Goal: Check status: Check status

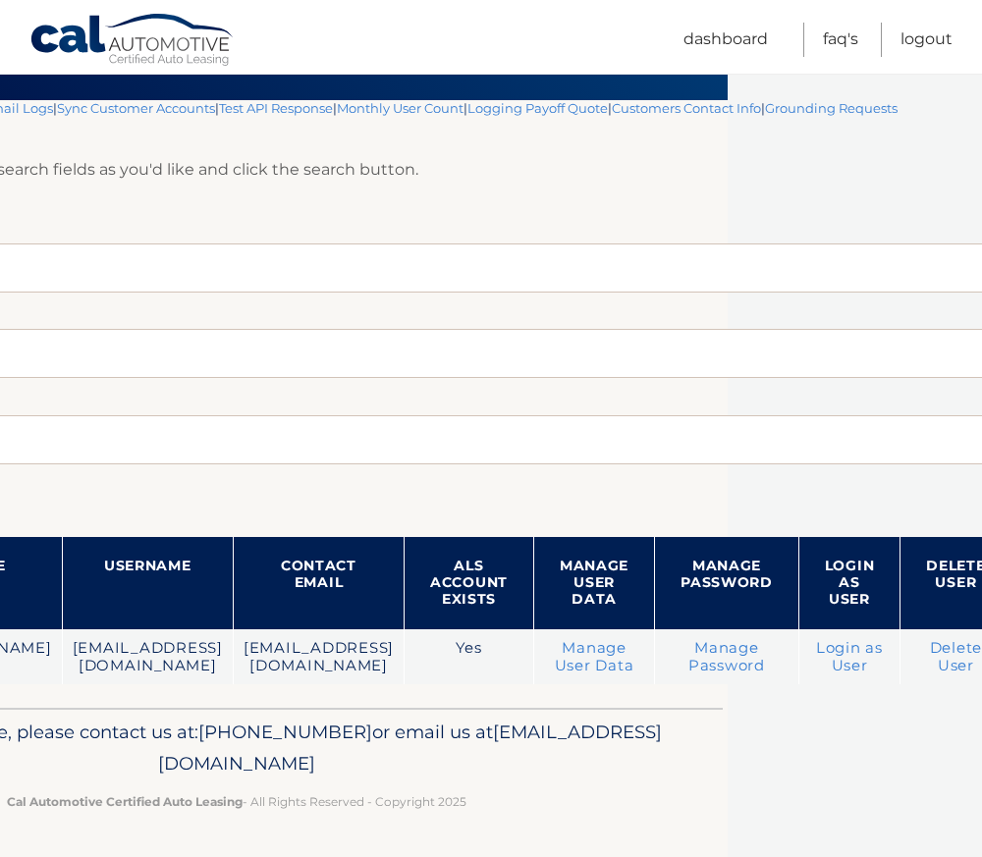
scroll to position [158, 0]
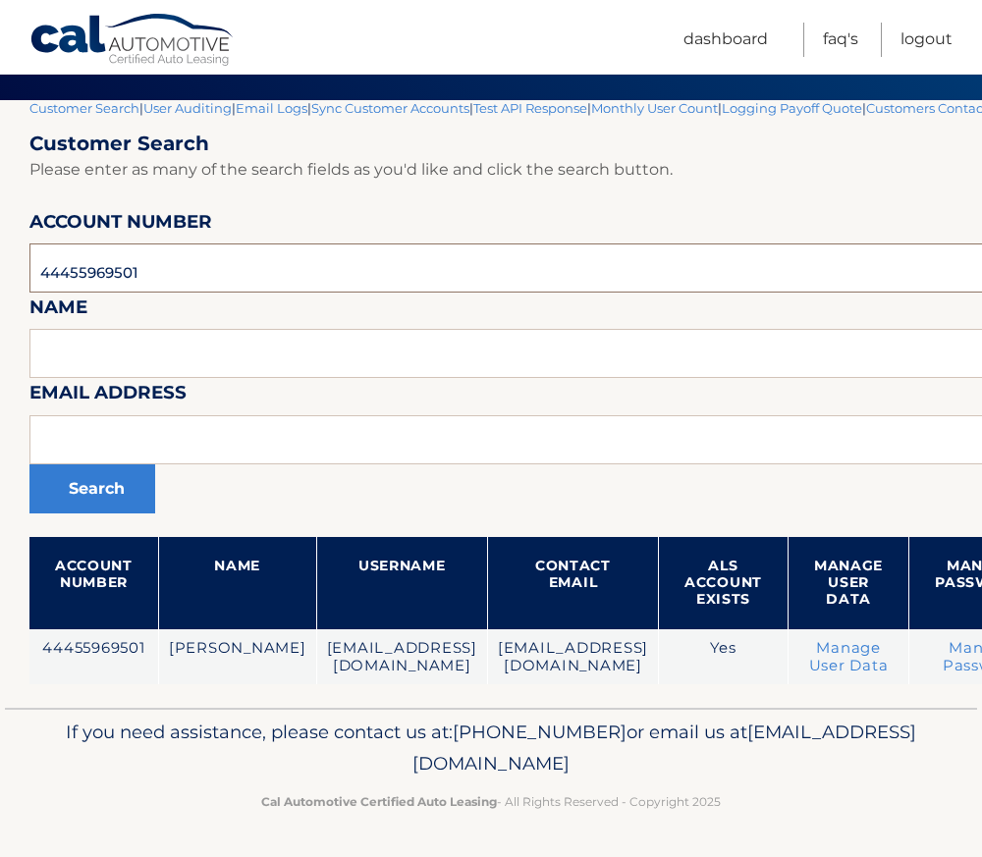
click at [87, 261] on input "44455969501" at bounding box center [646, 268] width 1235 height 49
click at [98, 260] on input "44455969501" at bounding box center [646, 268] width 1235 height 49
click at [95, 254] on input "44455969501" at bounding box center [646, 268] width 1235 height 49
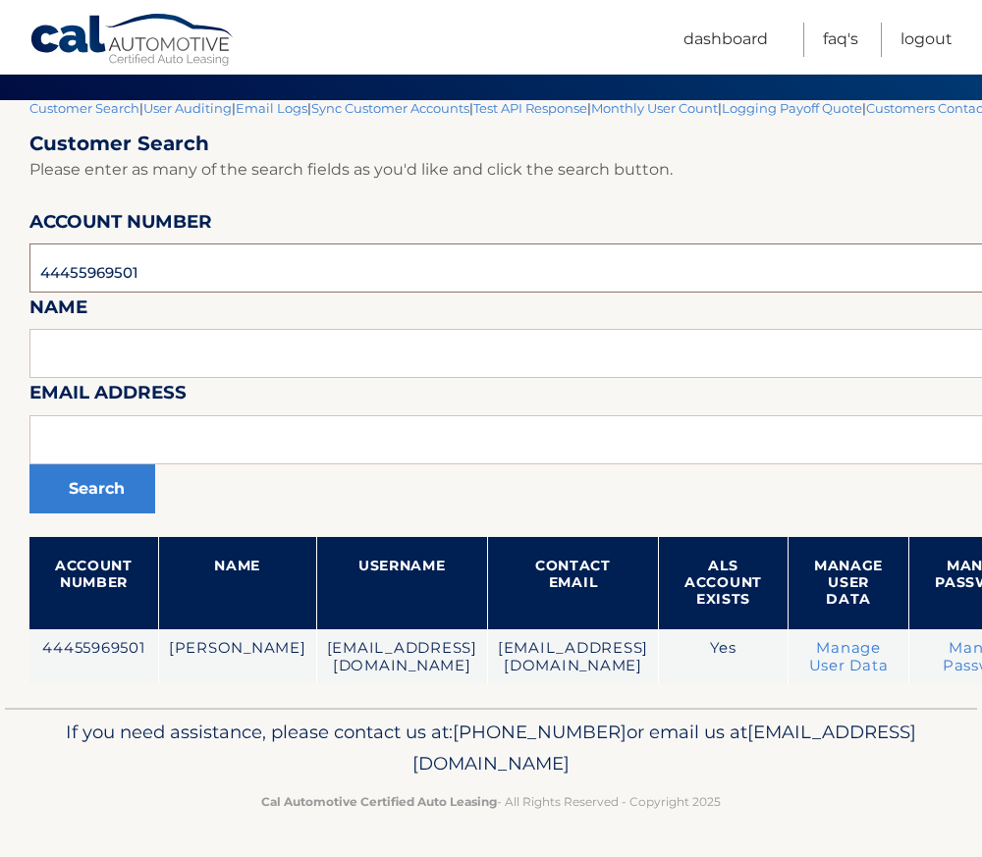
paste input "51626"
type input "44455951626"
click at [103, 485] on button "Search" at bounding box center [92, 488] width 126 height 49
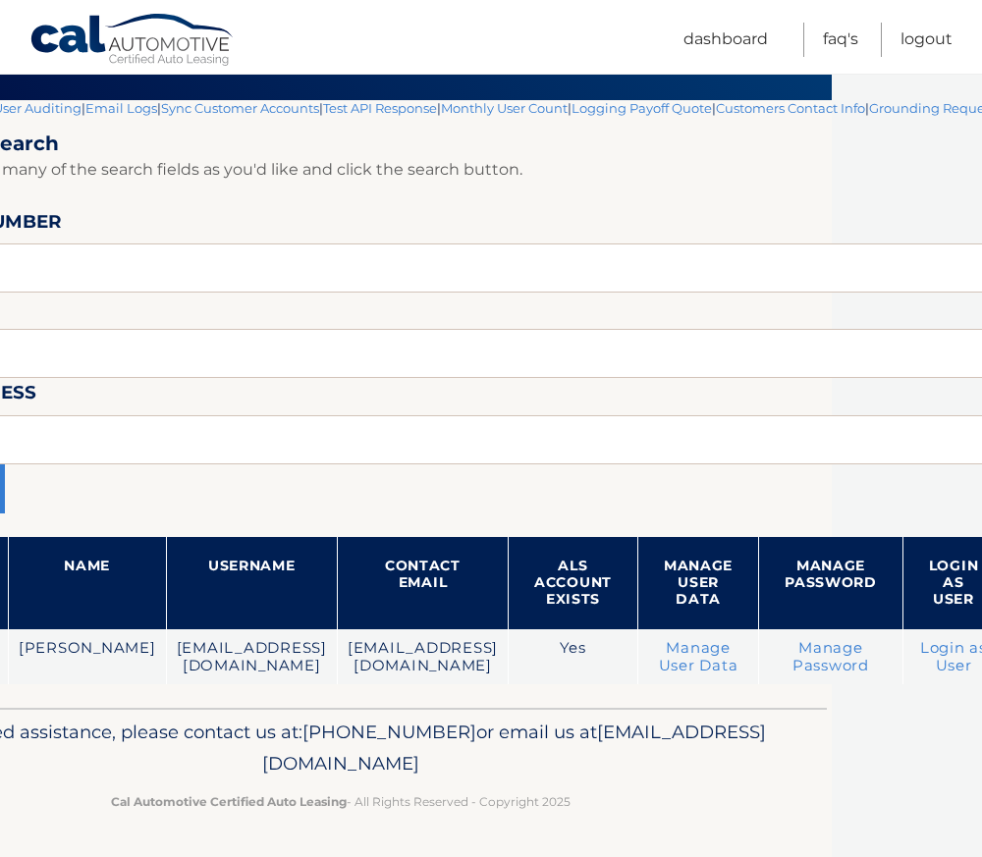
scroll to position [140, 289]
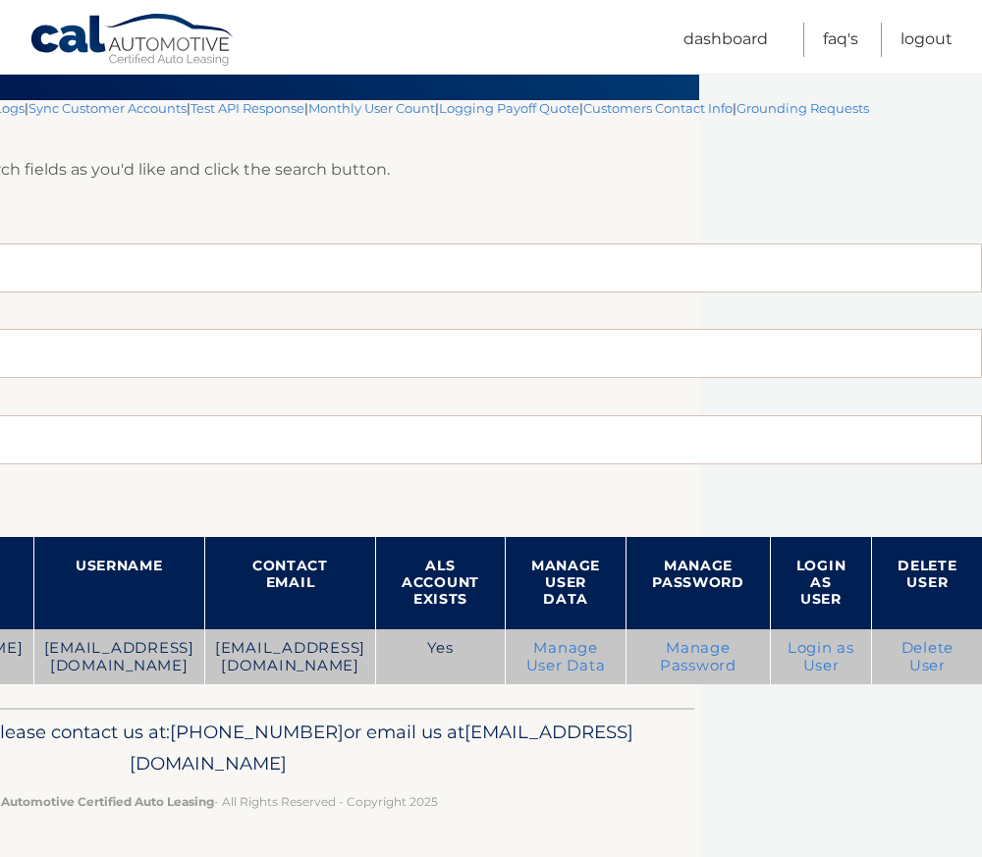
click at [814, 661] on link "Login as User" at bounding box center [821, 656] width 67 height 35
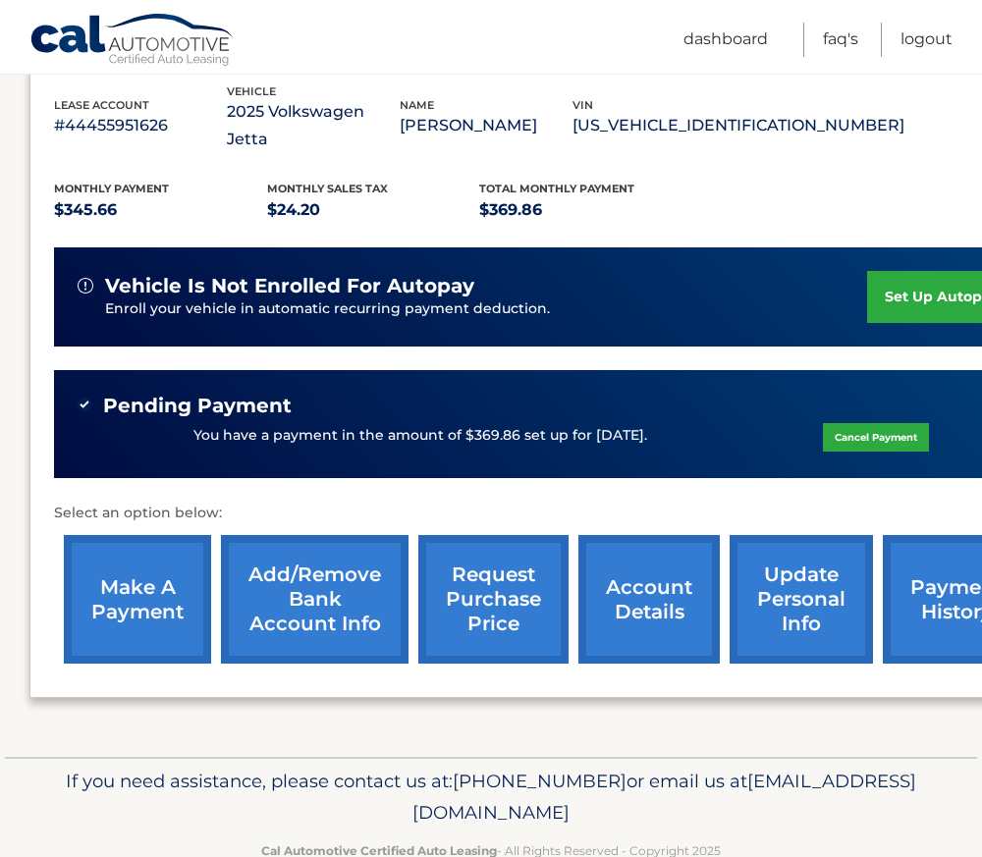
scroll to position [370, 0]
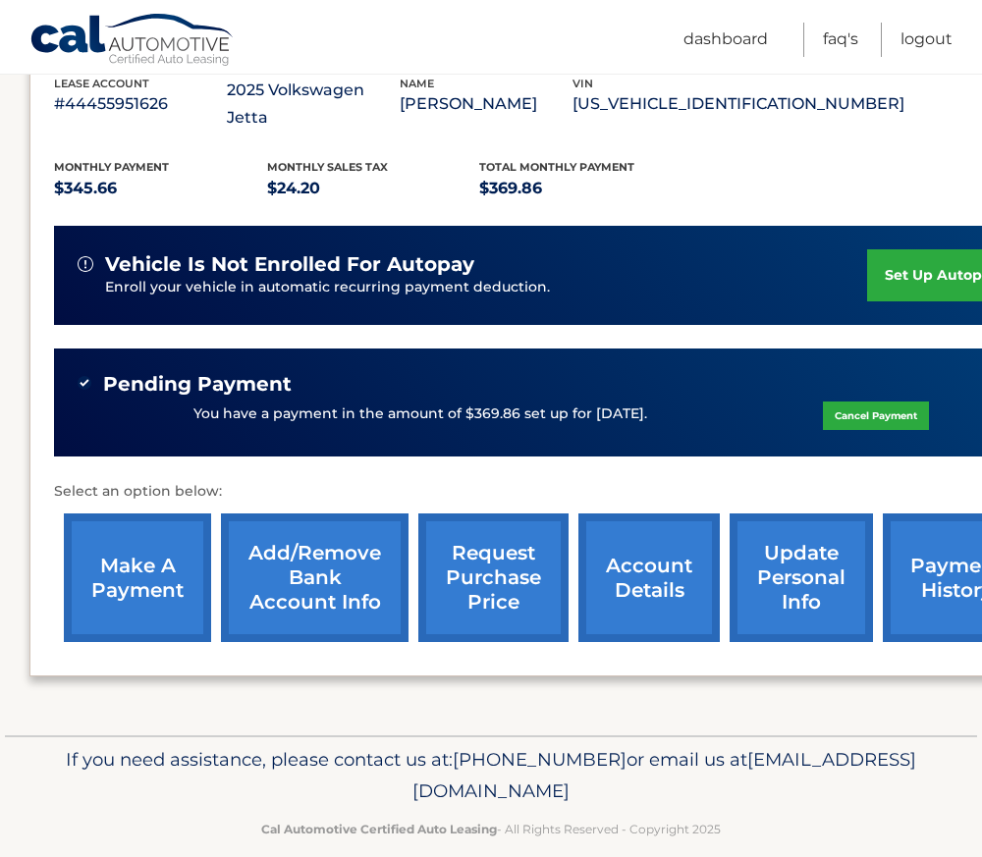
click at [963, 545] on link "payment history" at bounding box center [956, 578] width 147 height 129
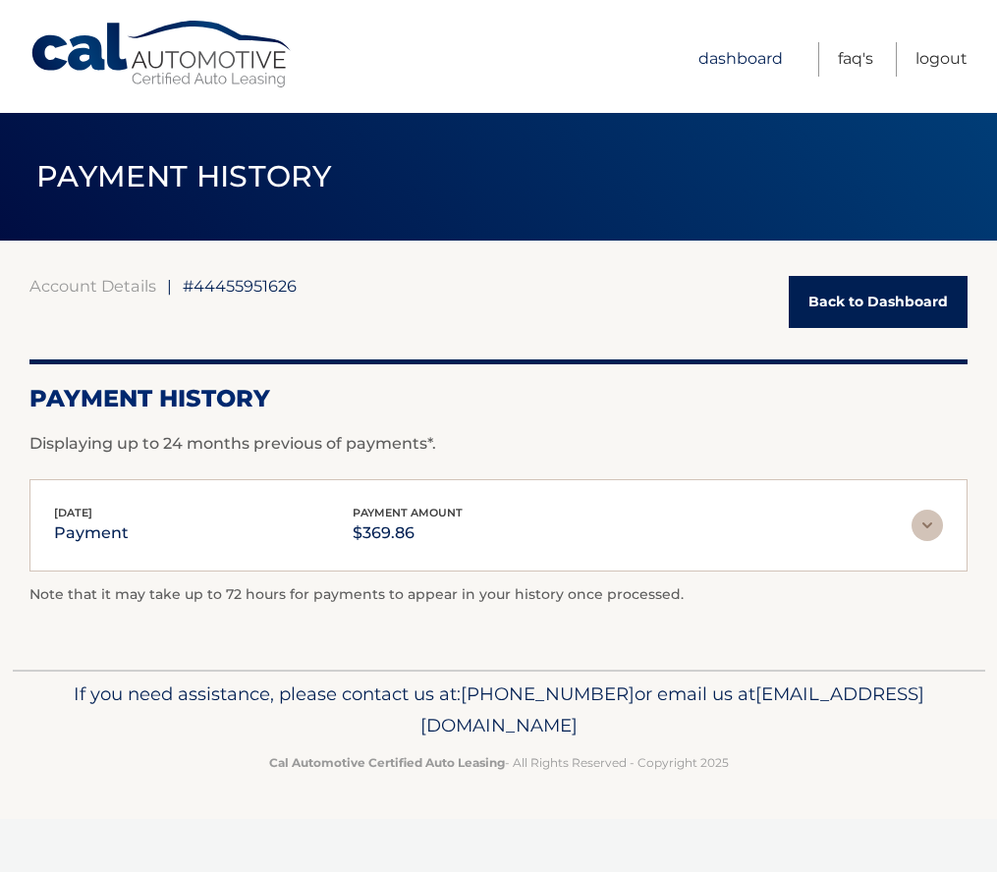
click at [723, 55] on link "Dashboard" at bounding box center [740, 59] width 84 height 34
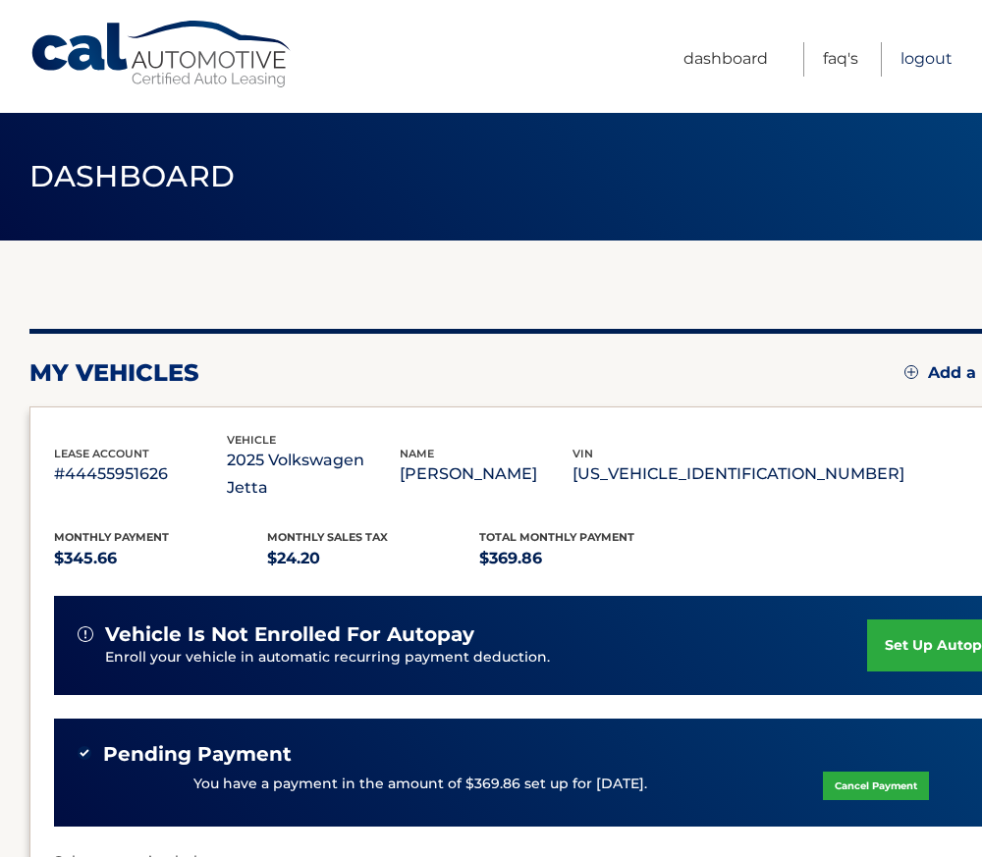
click at [930, 60] on link "Logout" at bounding box center [926, 59] width 52 height 34
